Goal: Task Accomplishment & Management: Manage account settings

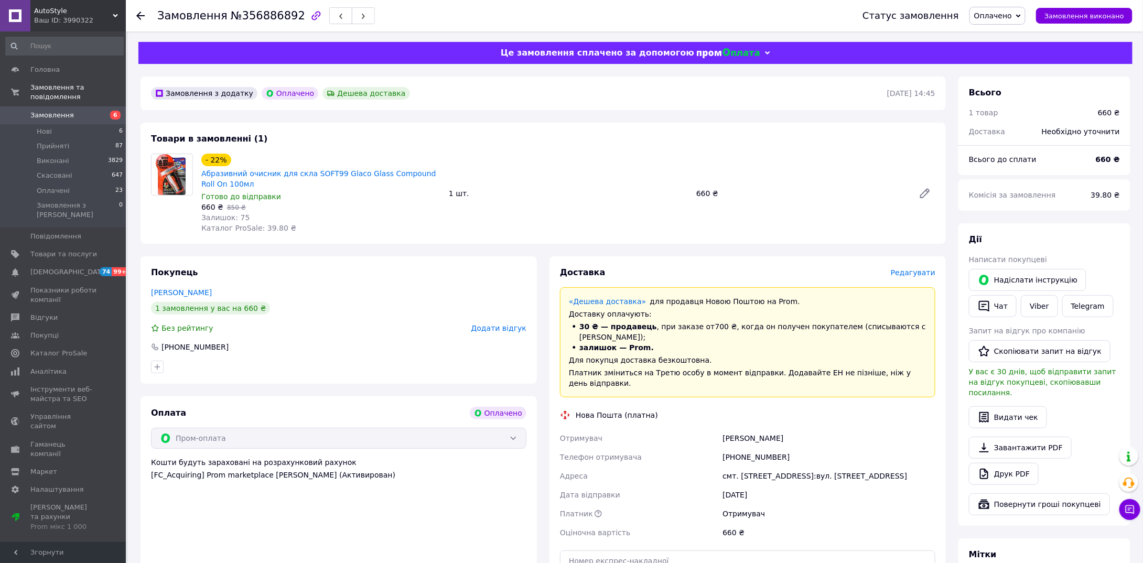
click at [907, 275] on span "Редагувати" at bounding box center [912, 272] width 45 height 8
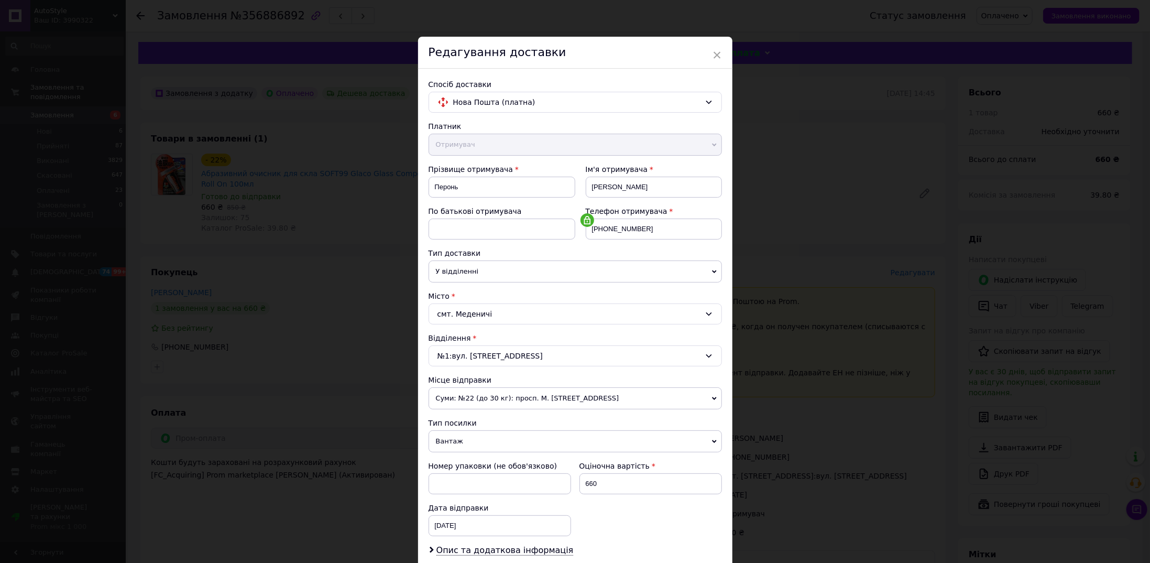
scroll to position [127, 0]
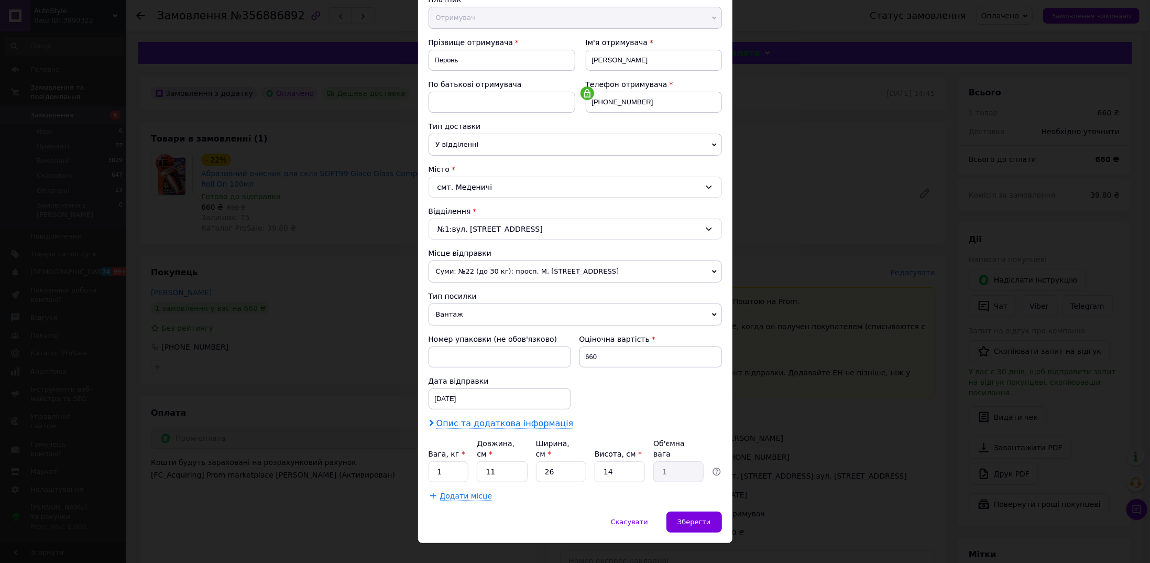
click at [495, 420] on span "Опис та додаткова інформація" at bounding box center [505, 423] width 137 height 10
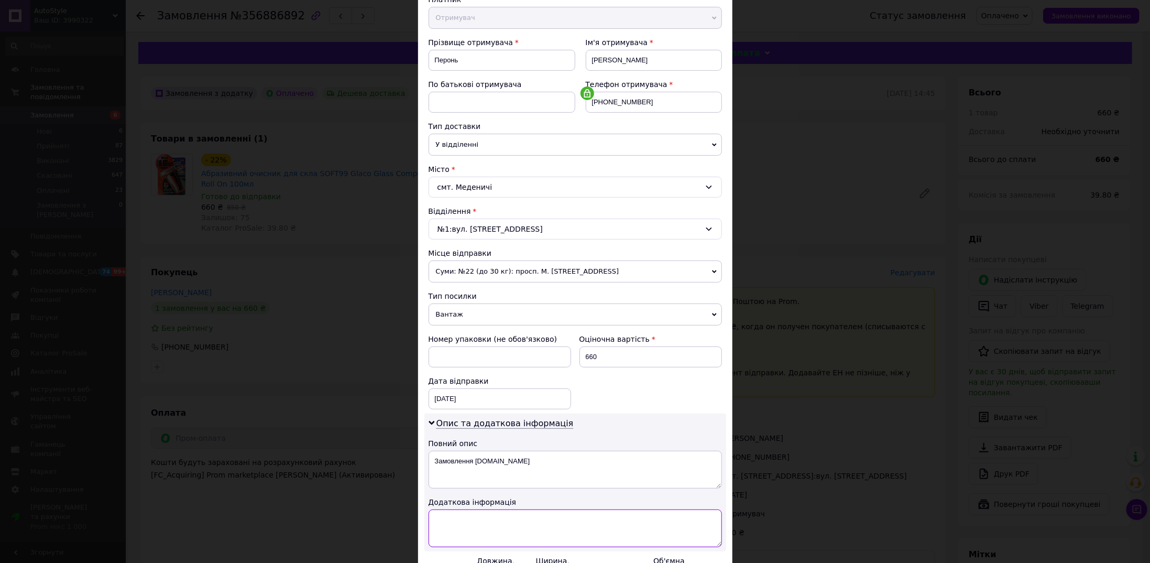
click at [478, 511] on textarea at bounding box center [576, 528] width 294 height 38
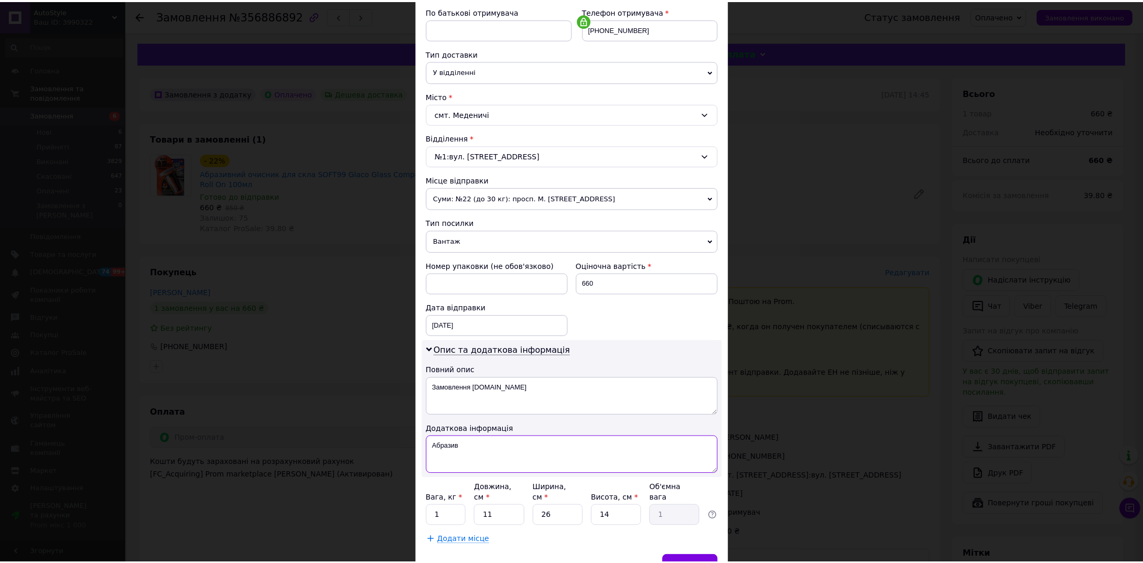
scroll to position [243, 0]
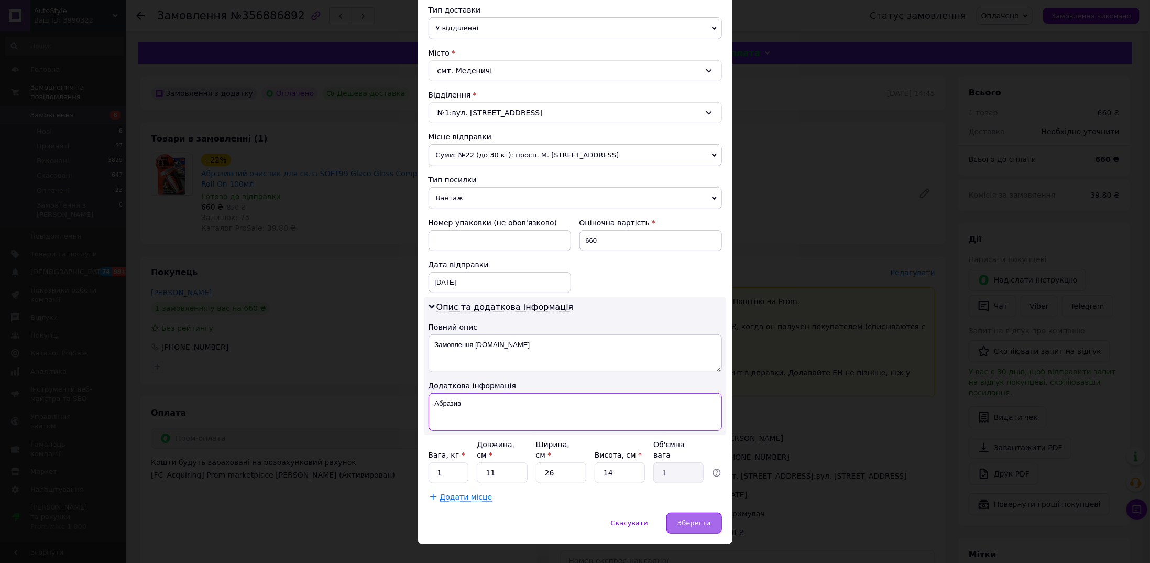
type textarea "Абразив"
click at [692, 513] on div "Зберегти" at bounding box center [694, 523] width 55 height 21
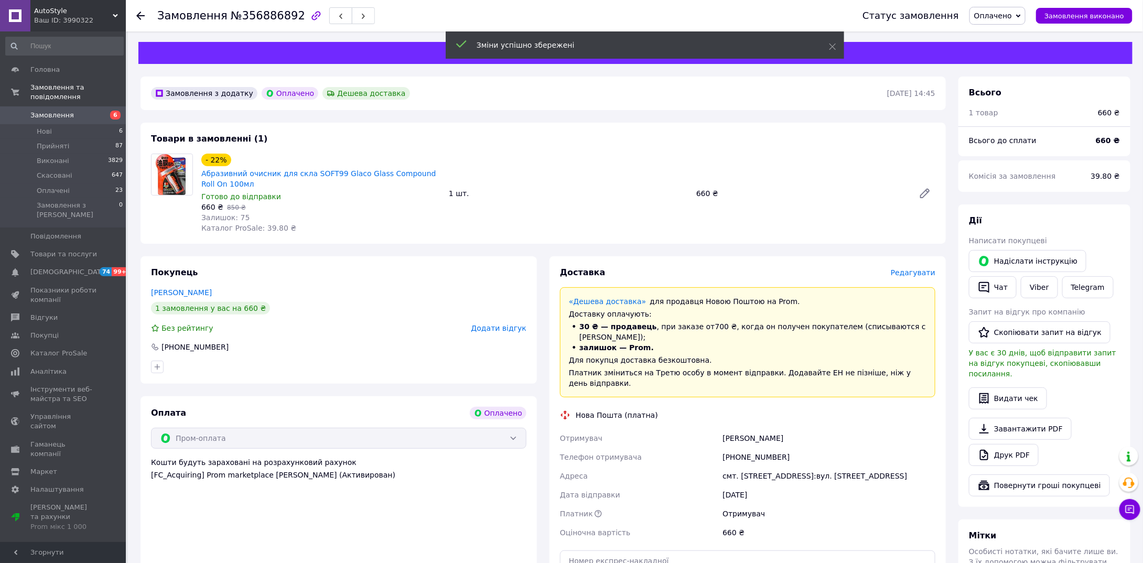
scroll to position [52, 0]
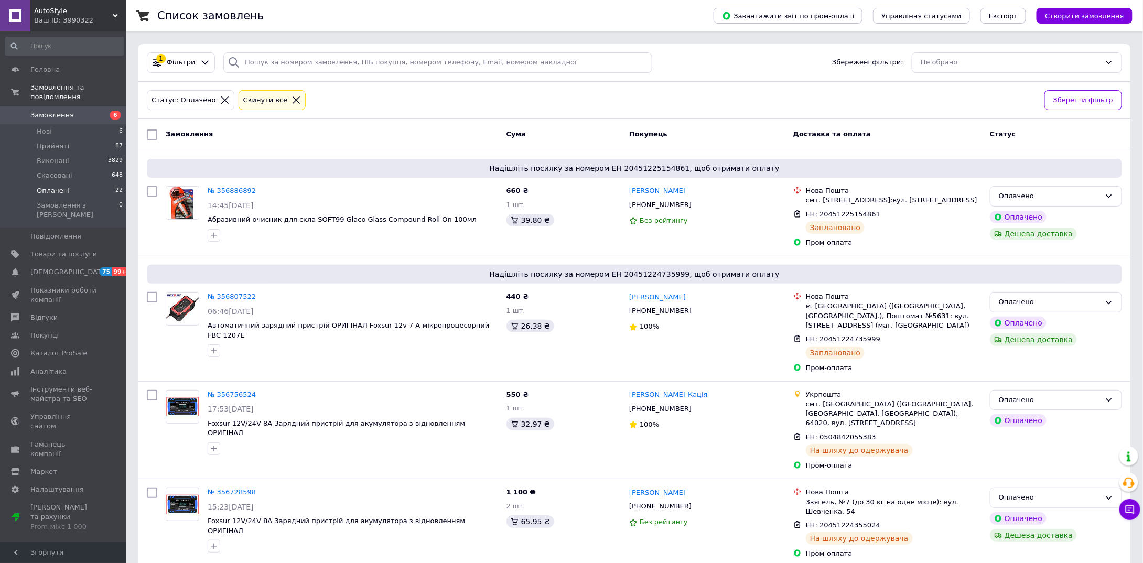
click at [73, 183] on li "Оплачені 22" at bounding box center [64, 190] width 129 height 15
click at [65, 186] on span "Оплачені" at bounding box center [53, 190] width 33 height 9
click at [64, 171] on span "Скасовані" at bounding box center [55, 175] width 36 height 9
click at [59, 171] on span "Скасовані" at bounding box center [55, 175] width 36 height 9
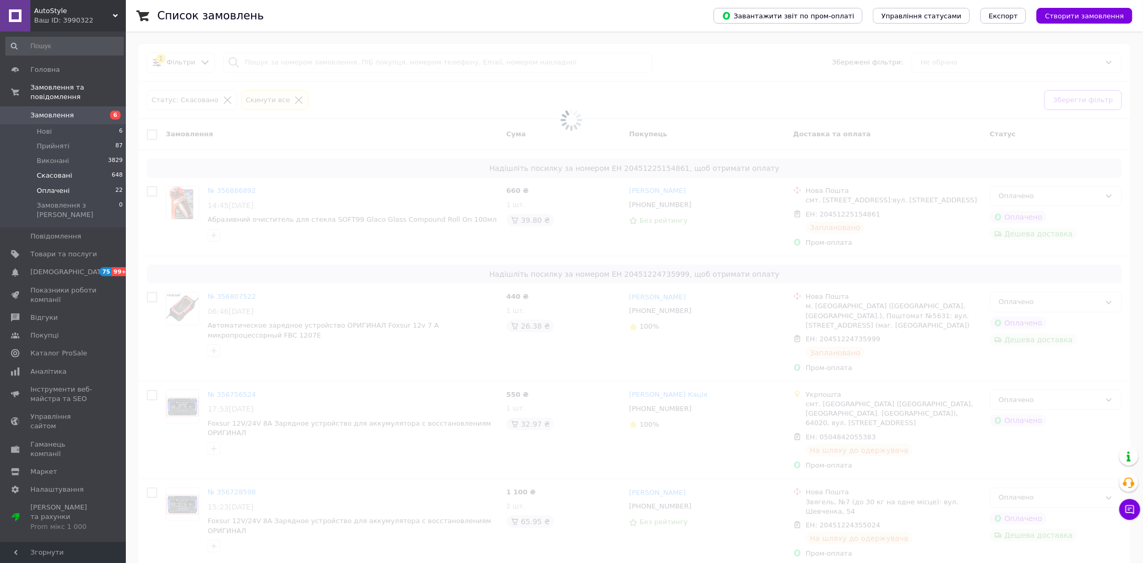
click at [61, 186] on span "Оплачені" at bounding box center [53, 190] width 33 height 9
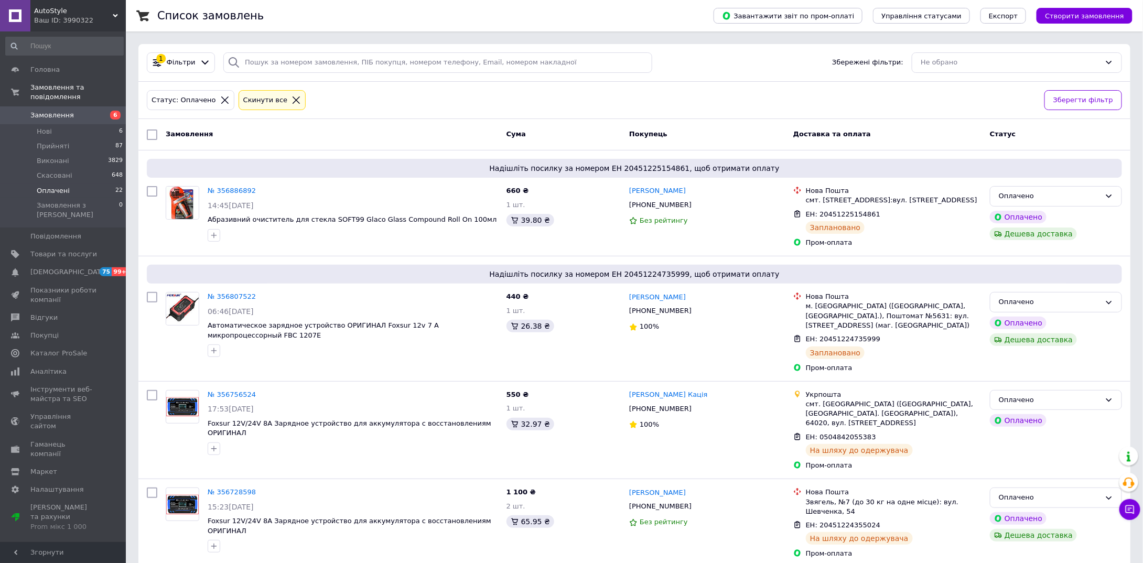
click at [62, 186] on span "Оплачені" at bounding box center [53, 190] width 33 height 9
click at [64, 186] on span "Оплачені" at bounding box center [53, 190] width 33 height 9
